Goal: Find specific page/section: Find specific page/section

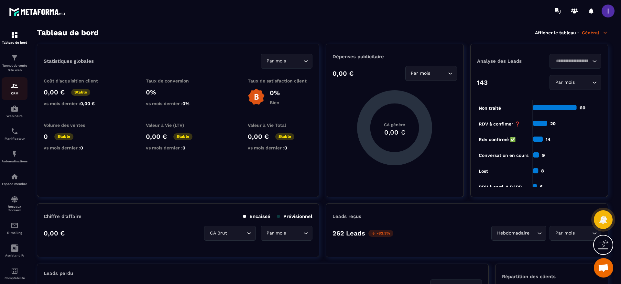
click at [20, 87] on div "CRM" at bounding box center [15, 88] width 26 height 13
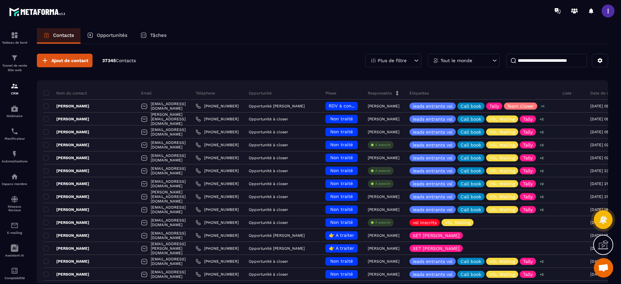
click at [538, 56] on input at bounding box center [546, 61] width 81 height 14
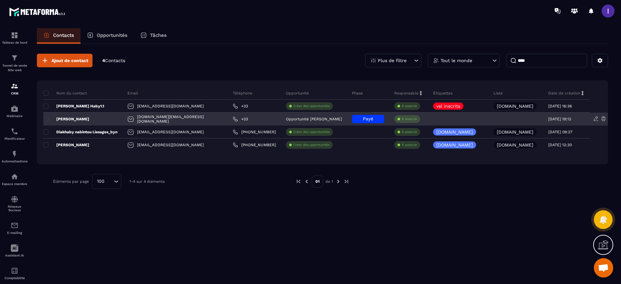
type input "****"
click at [90, 118] on div "[PERSON_NAME]" at bounding box center [82, 119] width 79 height 13
